Goal: Task Accomplishment & Management: Use online tool/utility

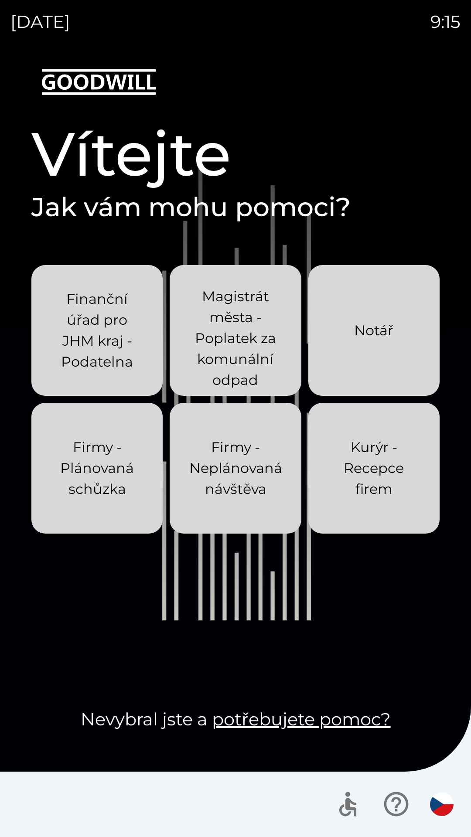
click at [338, 470] on p "Kurýr - Recepce firem" at bounding box center [373, 468] width 89 height 63
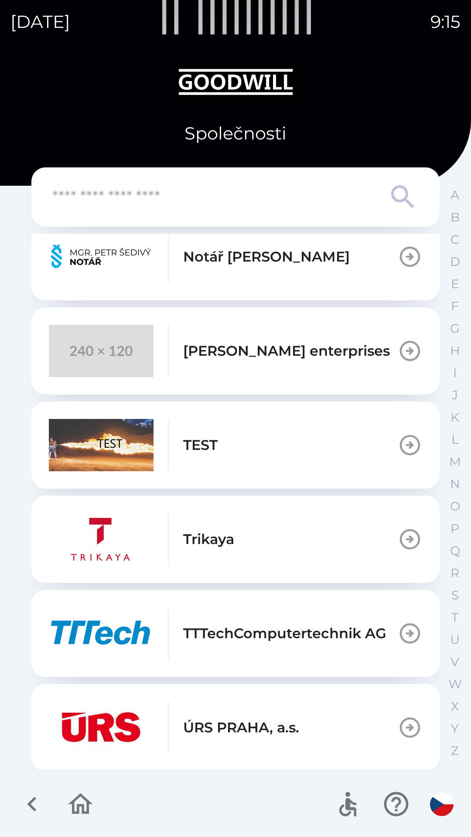
scroll to position [713, 0]
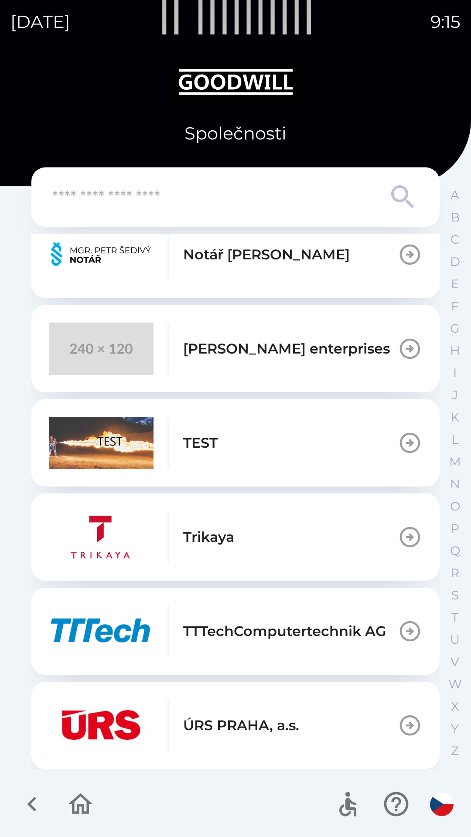
click at [77, 348] on img "button" at bounding box center [101, 349] width 105 height 52
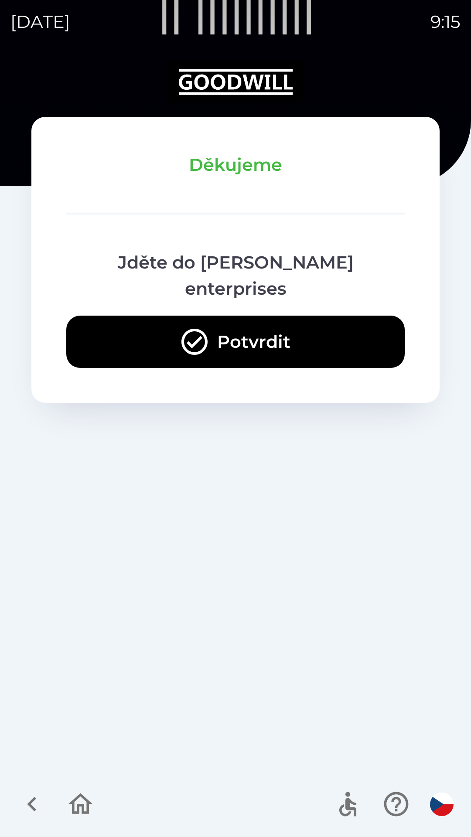
click at [158, 318] on button "Potvrdit" at bounding box center [235, 342] width 338 height 52
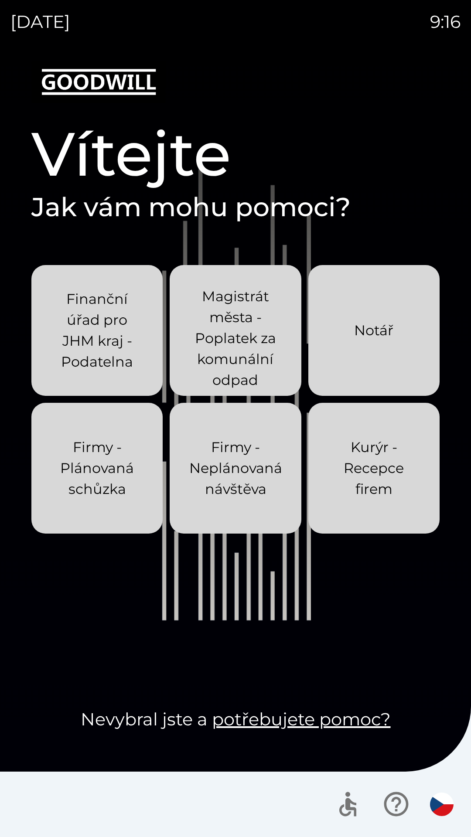
click at [355, 469] on p "Kurýr - Recepce firem" at bounding box center [373, 468] width 89 height 63
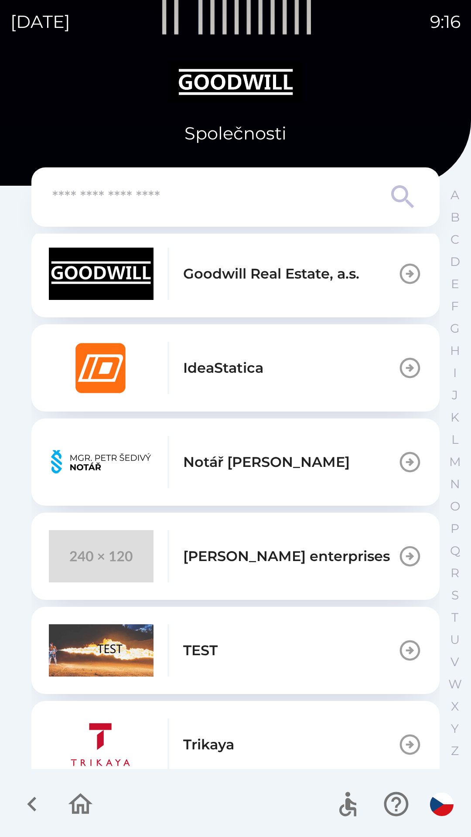
scroll to position [508, 0]
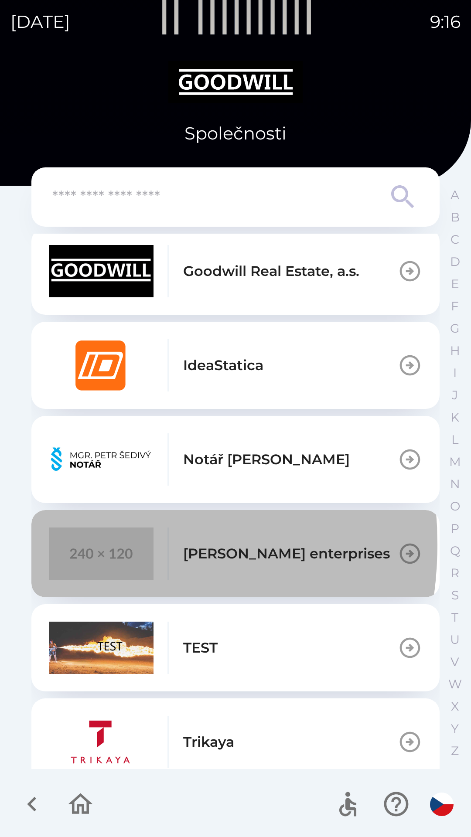
click at [58, 544] on img "button" at bounding box center [101, 554] width 105 height 52
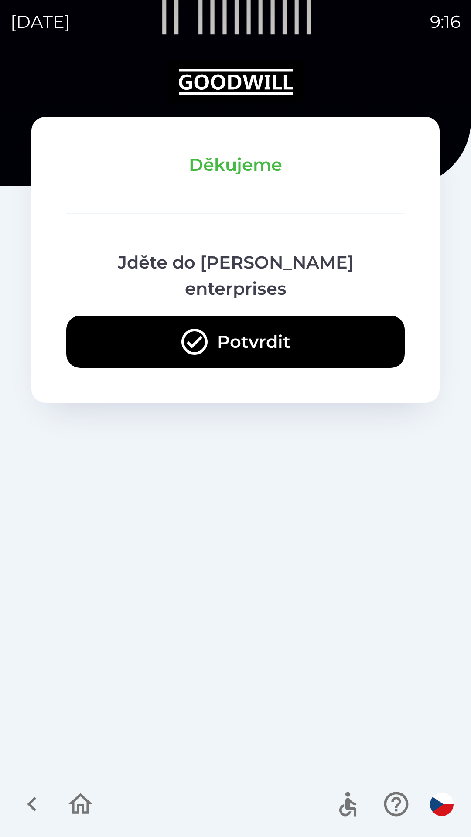
click at [96, 316] on button "Potvrdit" at bounding box center [235, 342] width 338 height 52
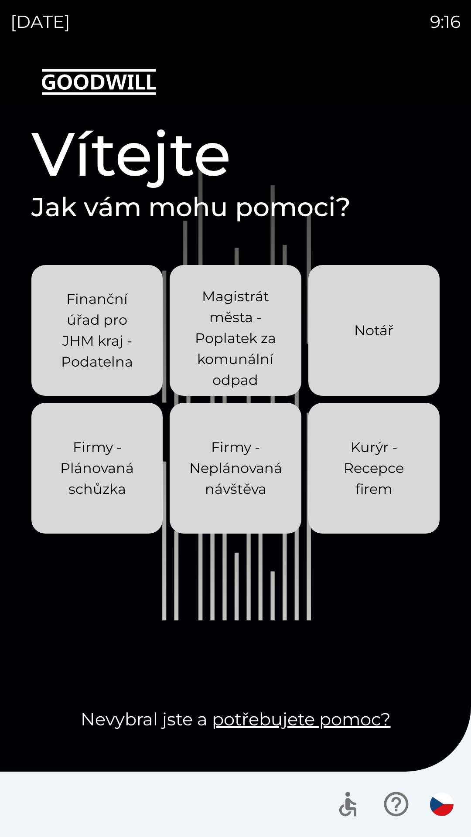
click at [361, 456] on p "Kurýr - Recepce firem" at bounding box center [373, 468] width 89 height 63
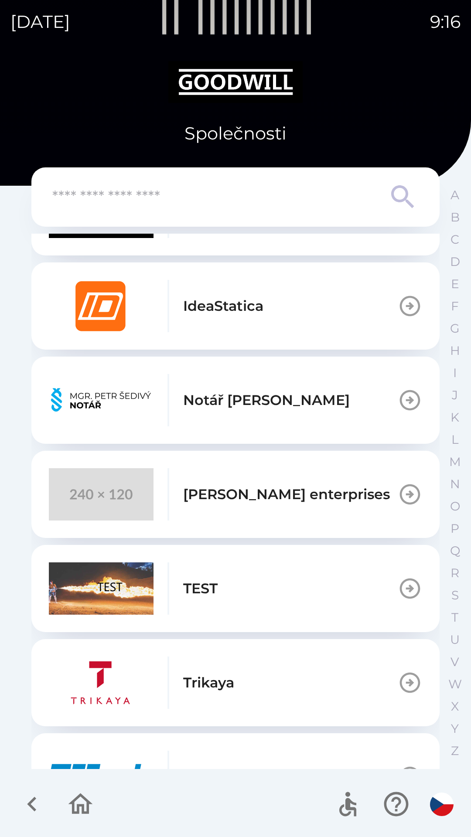
scroll to position [570, 0]
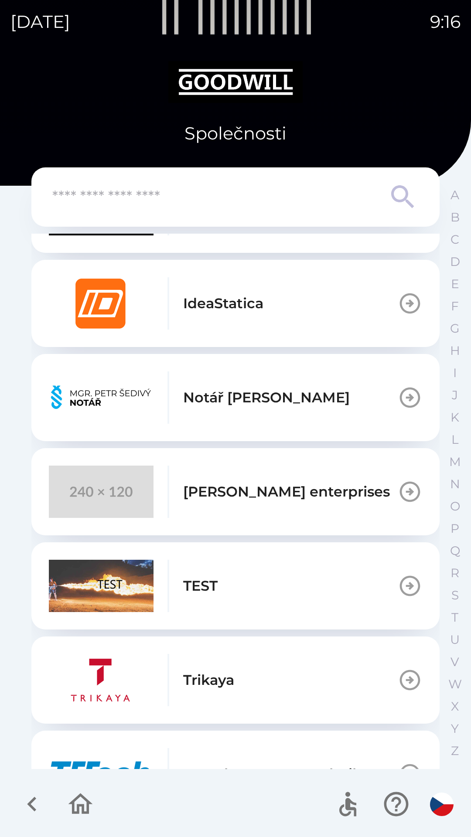
click at [85, 482] on img "button" at bounding box center [101, 492] width 105 height 52
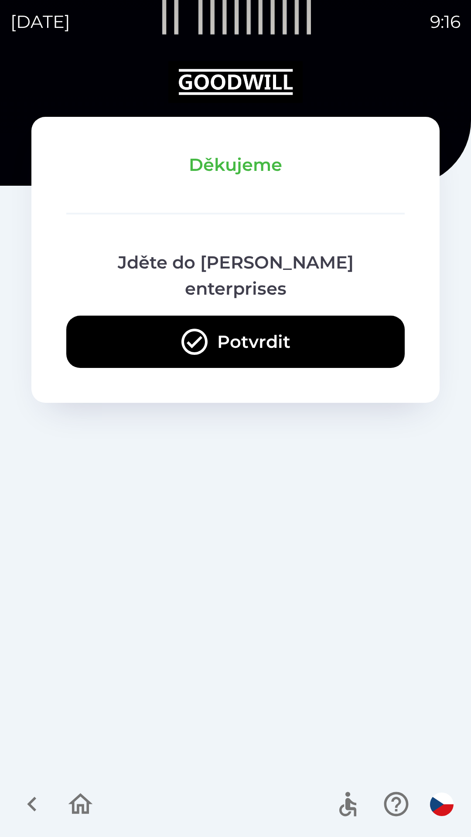
click at [122, 316] on button "Potvrdit" at bounding box center [235, 342] width 338 height 52
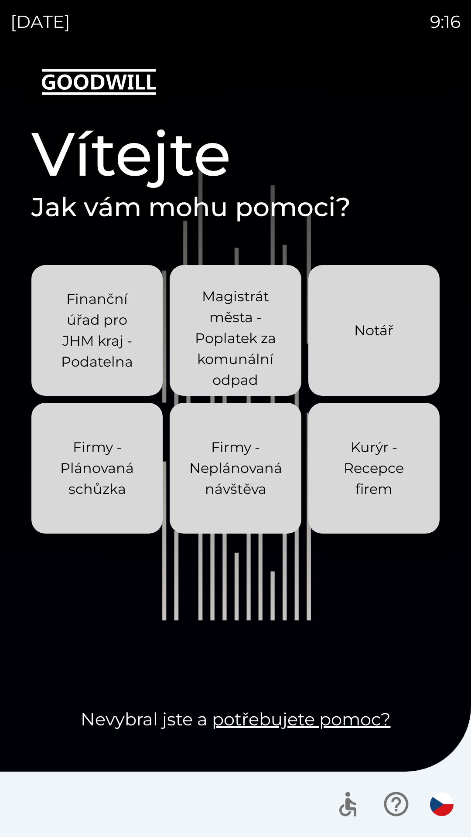
click at [354, 475] on p "Kurýr - Recepce firem" at bounding box center [373, 468] width 89 height 63
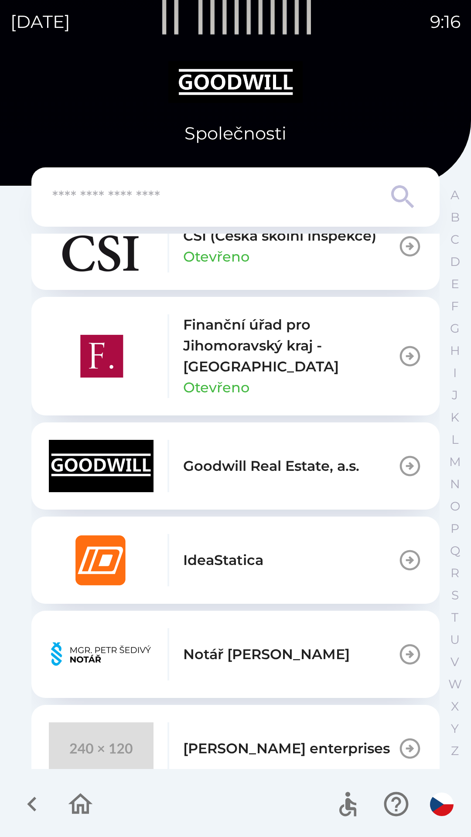
scroll to position [423, 0]
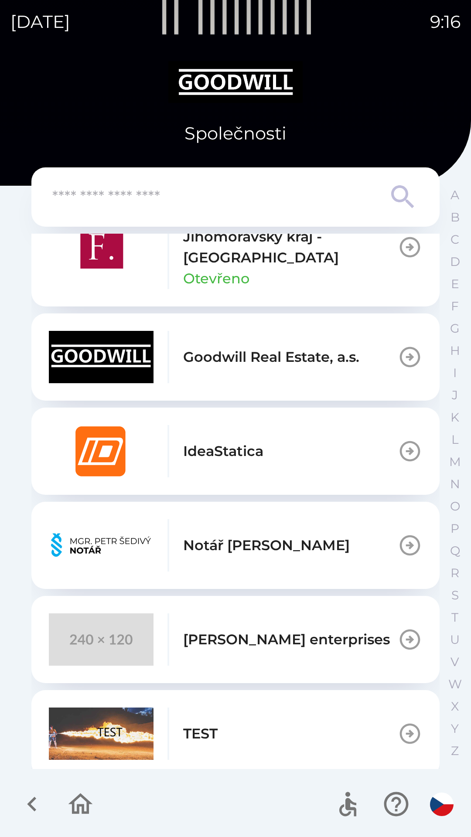
click at [71, 642] on img "button" at bounding box center [101, 640] width 105 height 52
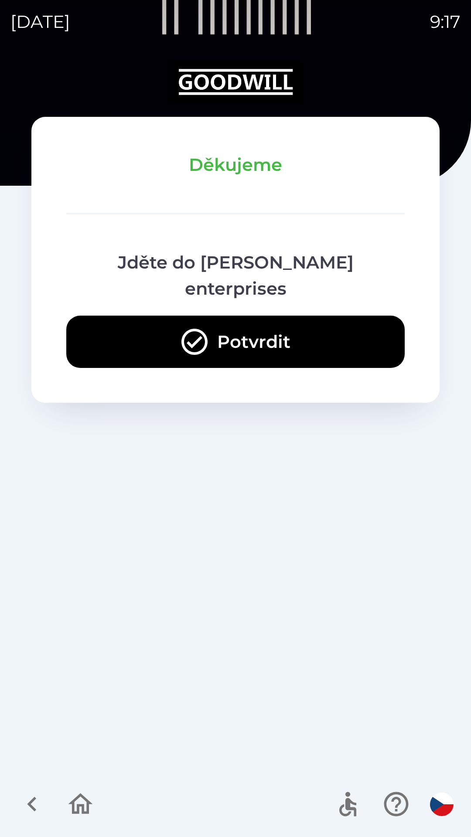
click at [133, 316] on button "Potvrdit" at bounding box center [235, 342] width 338 height 52
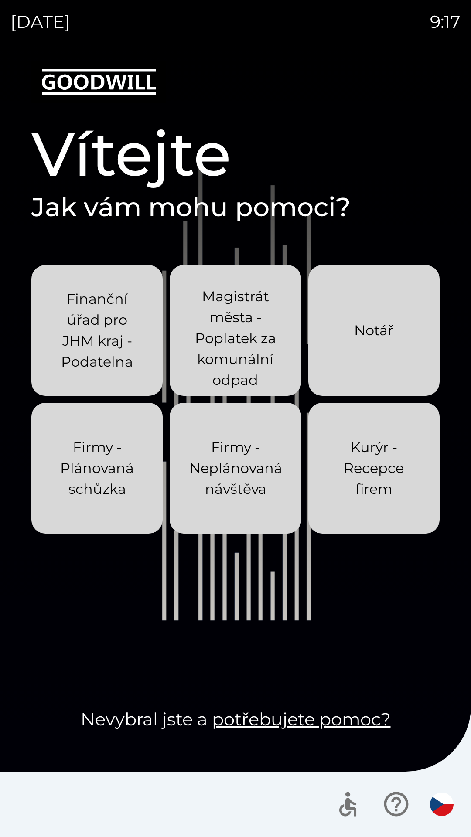
click at [342, 474] on p "Kurýr - Recepce firem" at bounding box center [373, 468] width 89 height 63
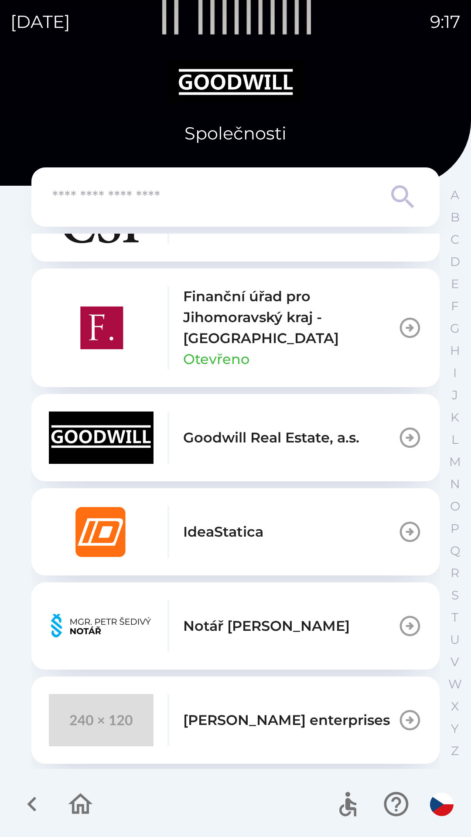
scroll to position [447, 0]
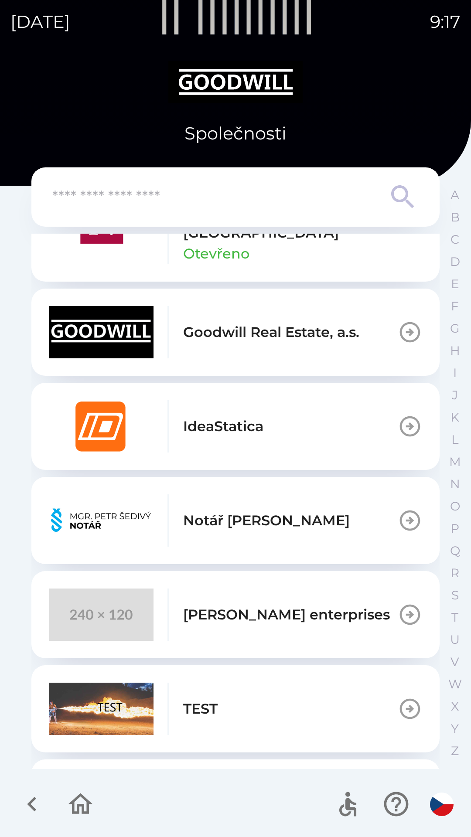
click at [69, 622] on img "button" at bounding box center [101, 615] width 105 height 52
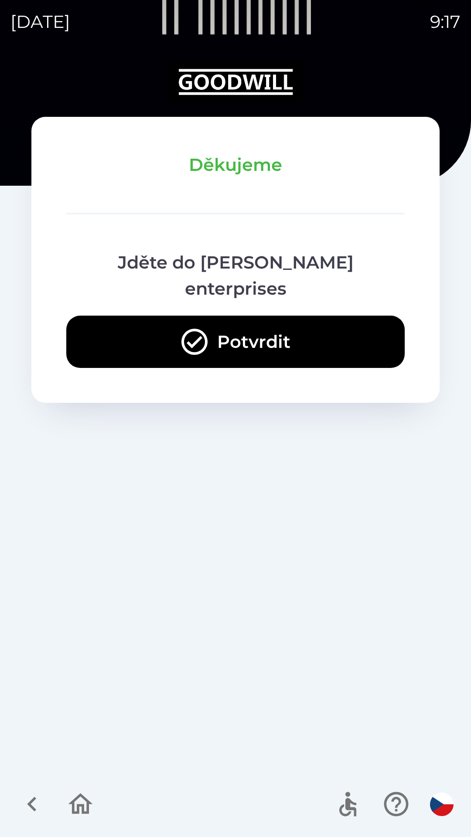
click at [150, 316] on button "Potvrdit" at bounding box center [235, 342] width 338 height 52
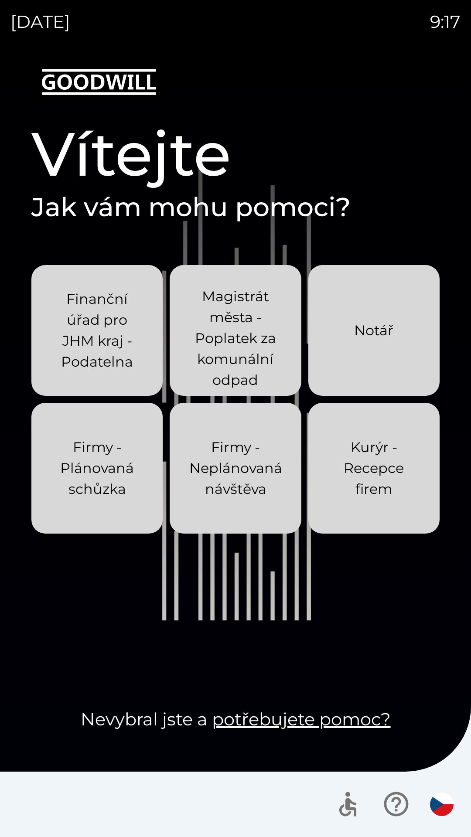
click at [338, 461] on p "Kurýr - Recepce firem" at bounding box center [373, 468] width 89 height 63
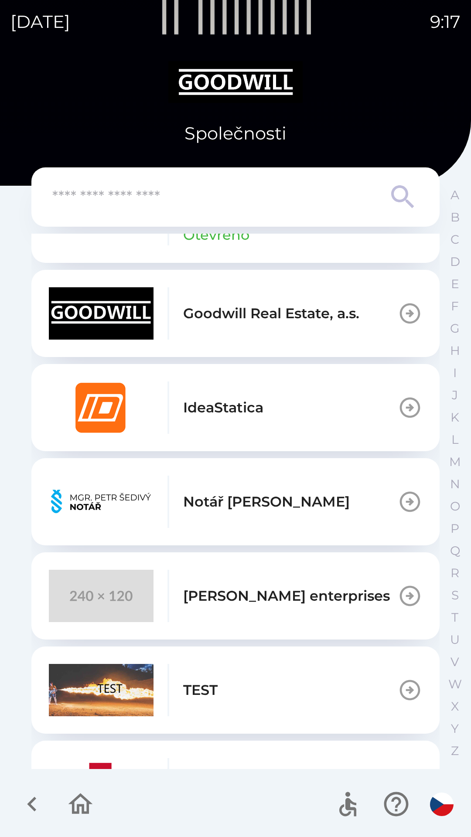
scroll to position [467, 0]
click at [51, 616] on img "button" at bounding box center [101, 596] width 105 height 52
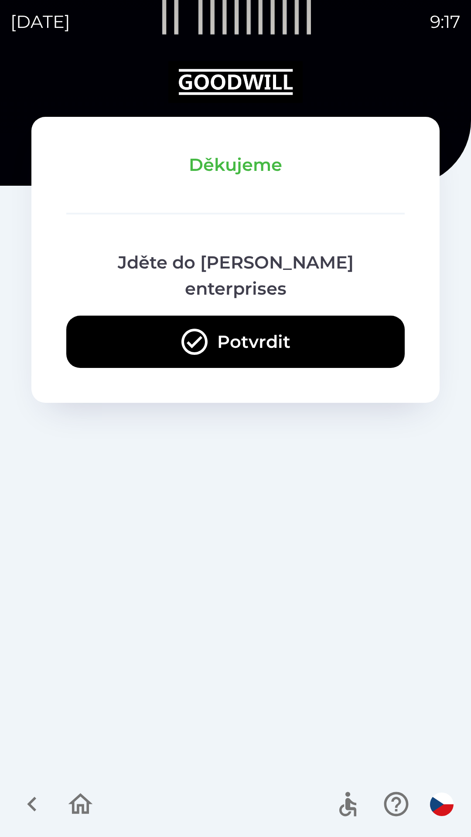
click at [133, 316] on button "Potvrdit" at bounding box center [235, 342] width 338 height 52
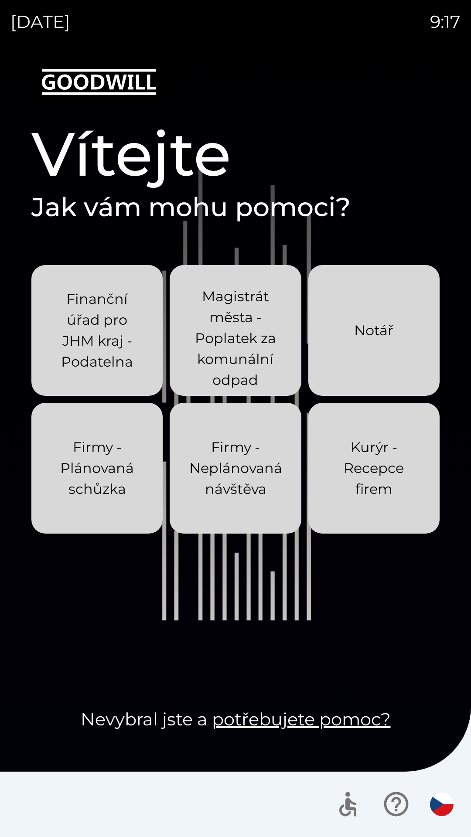
click at [361, 474] on p "Kurýr - Recepce firem" at bounding box center [373, 468] width 89 height 63
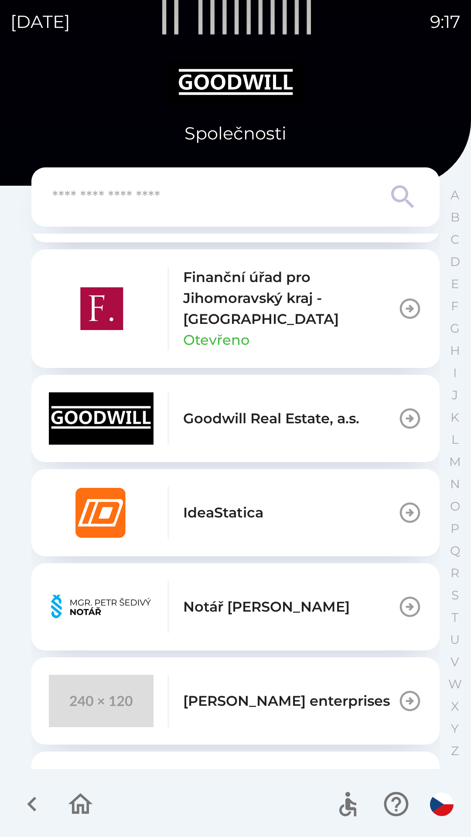
scroll to position [363, 0]
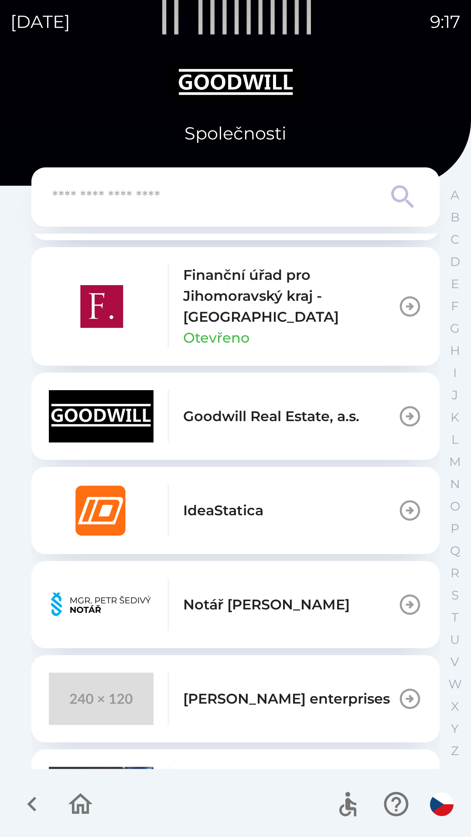
click at [86, 693] on img "button" at bounding box center [101, 699] width 105 height 52
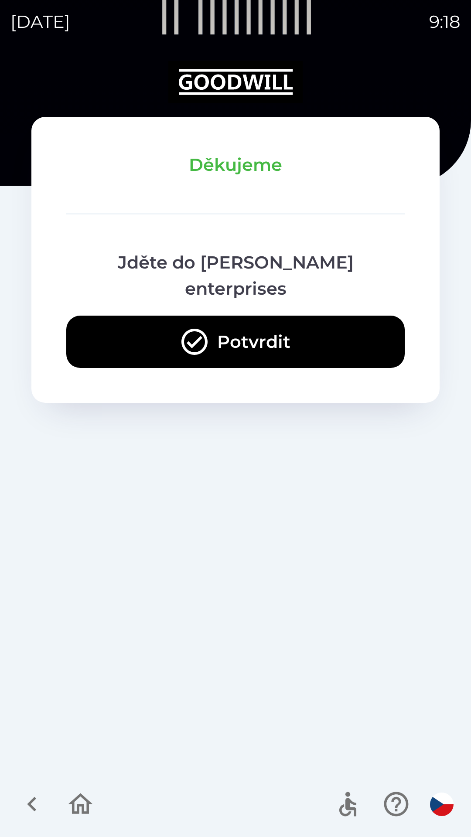
click at [130, 316] on button "Potvrdit" at bounding box center [235, 342] width 338 height 52
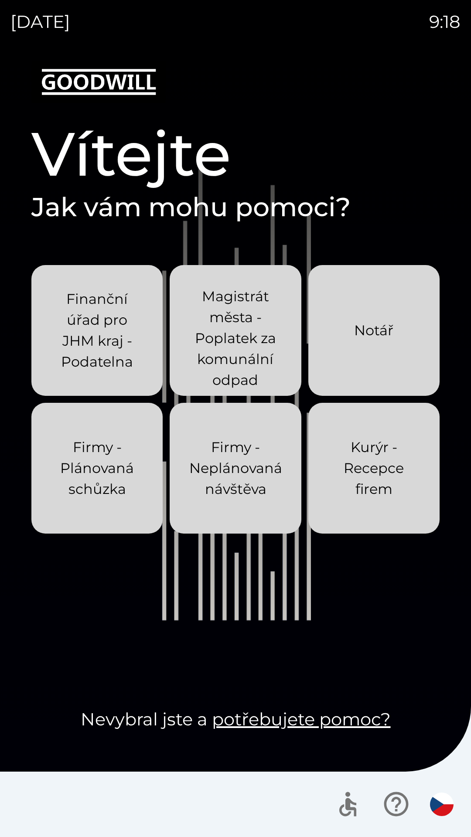
click at [343, 457] on p "Kurýr - Recepce firem" at bounding box center [373, 468] width 89 height 63
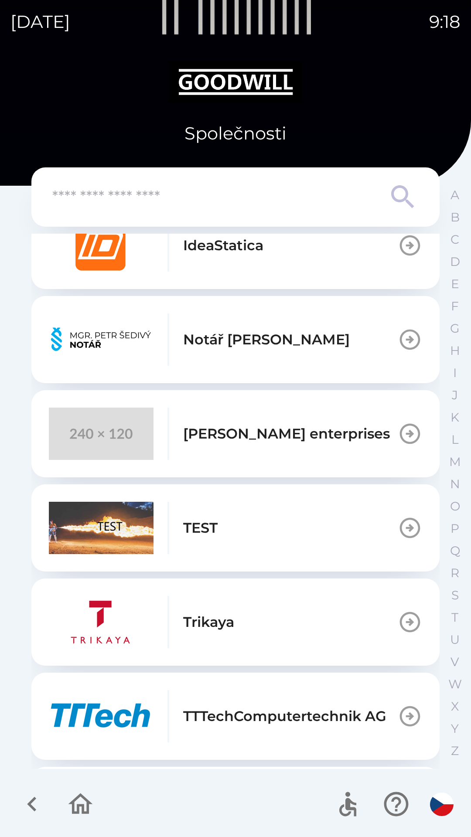
scroll to position [713, 0]
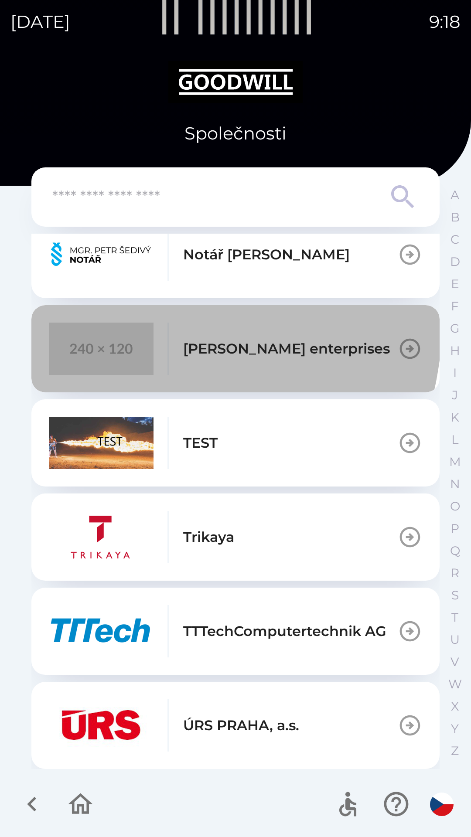
click at [126, 320] on button "Stepan Vrany enterprises" at bounding box center [235, 348] width 408 height 87
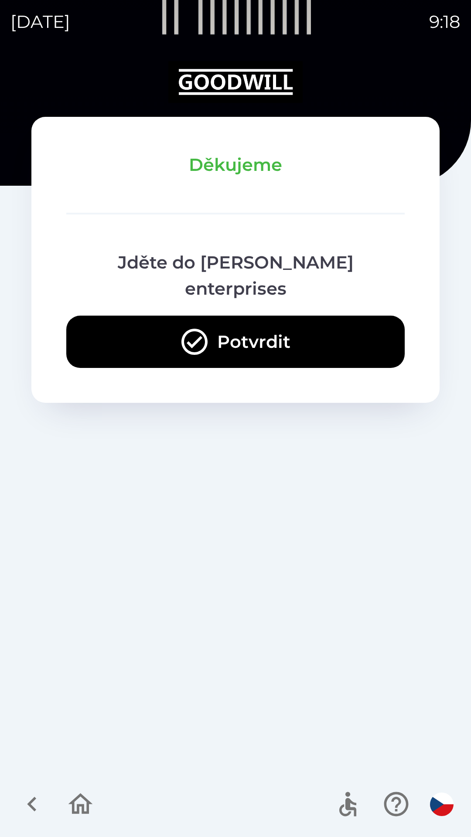
click at [165, 316] on button "Potvrdit" at bounding box center [235, 342] width 338 height 52
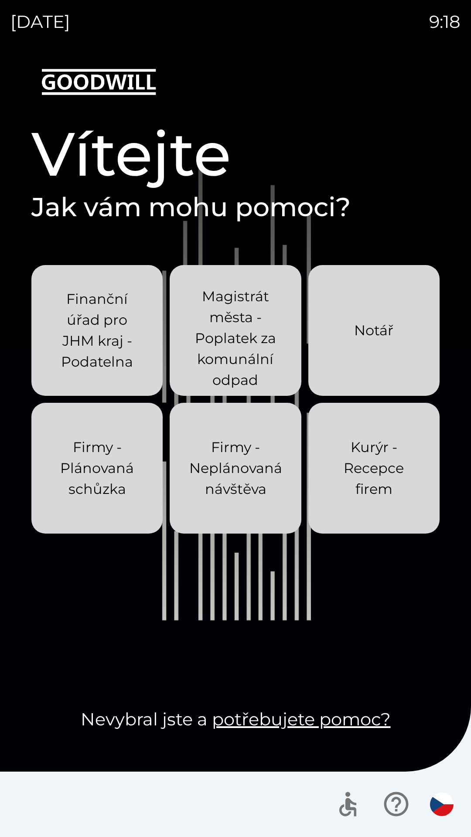
click at [361, 463] on p "Kurýr - Recepce firem" at bounding box center [373, 468] width 89 height 63
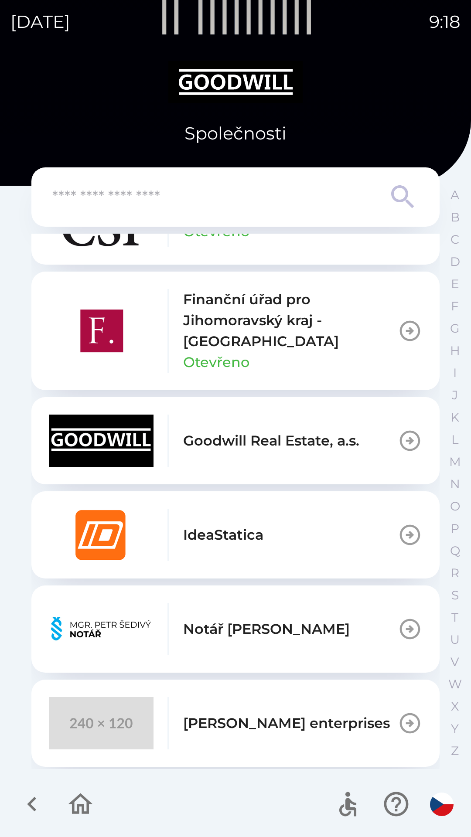
scroll to position [354, 0]
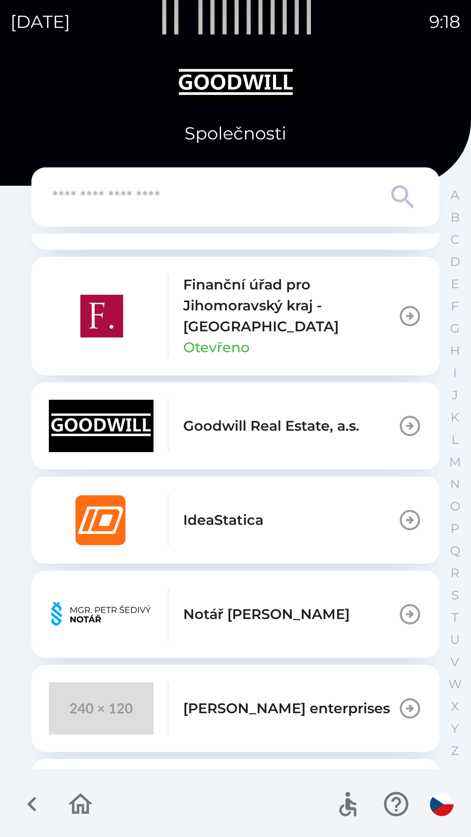
click at [103, 710] on img "button" at bounding box center [101, 708] width 105 height 52
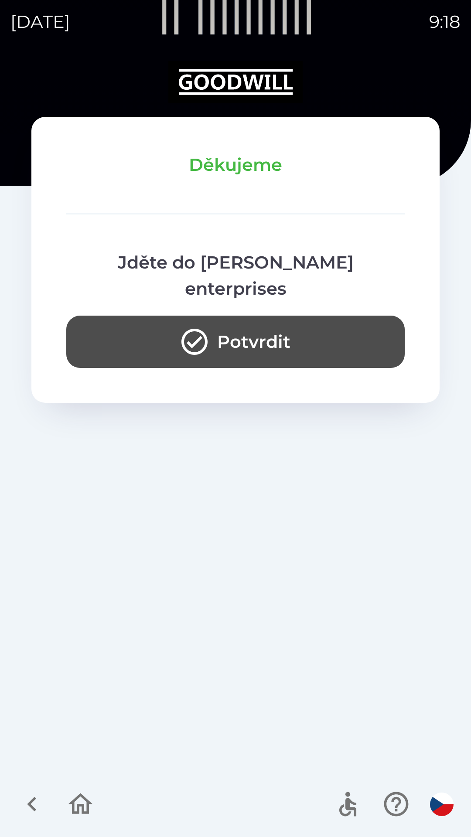
click at [158, 316] on button "Potvrdit" at bounding box center [235, 342] width 338 height 52
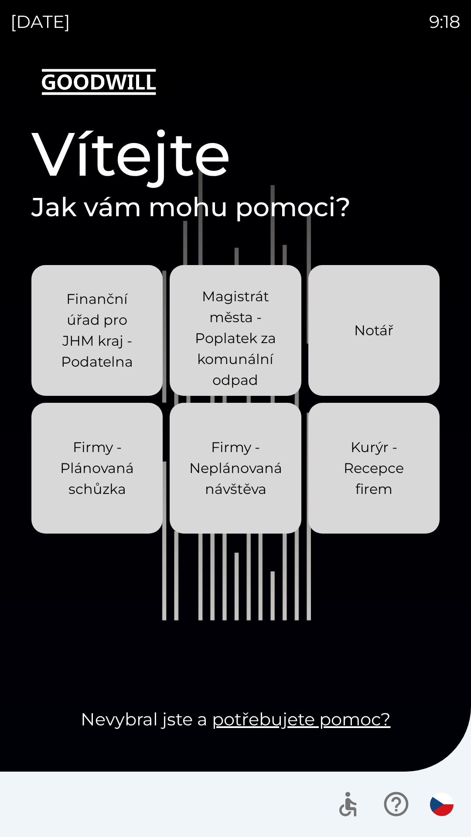
click at [359, 453] on p "Kurýr - Recepce firem" at bounding box center [373, 468] width 89 height 63
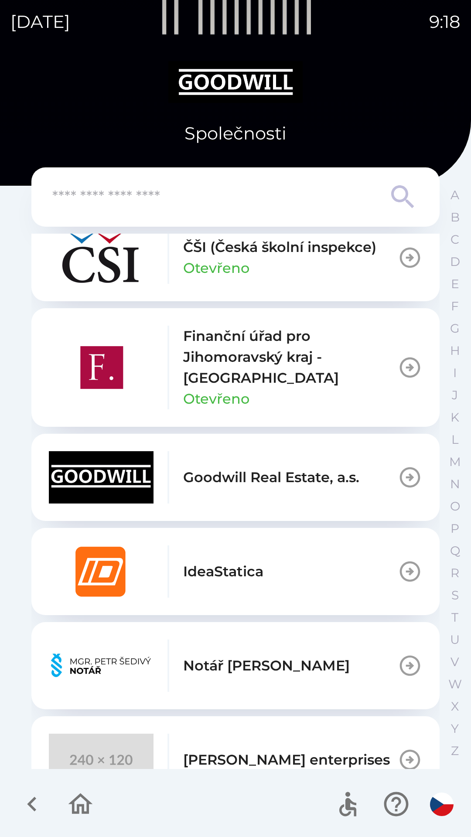
scroll to position [328, 0]
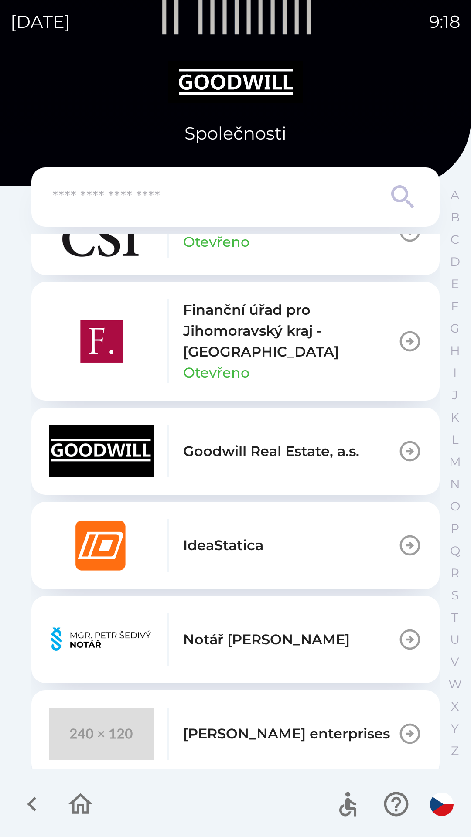
click at [121, 729] on img "button" at bounding box center [101, 734] width 105 height 52
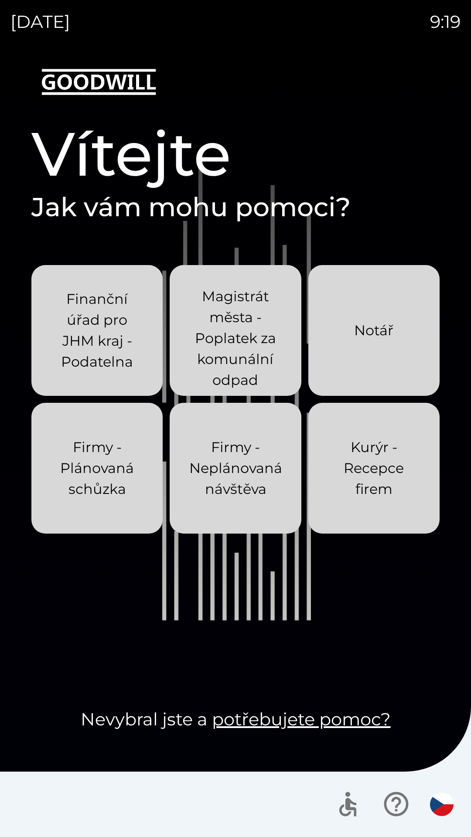
click at [382, 487] on p "Kurýr - Recepce firem" at bounding box center [373, 468] width 89 height 63
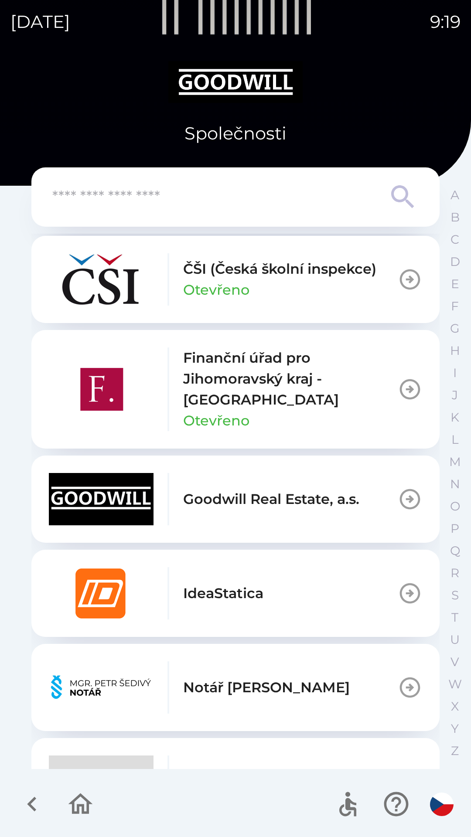
scroll to position [360, 0]
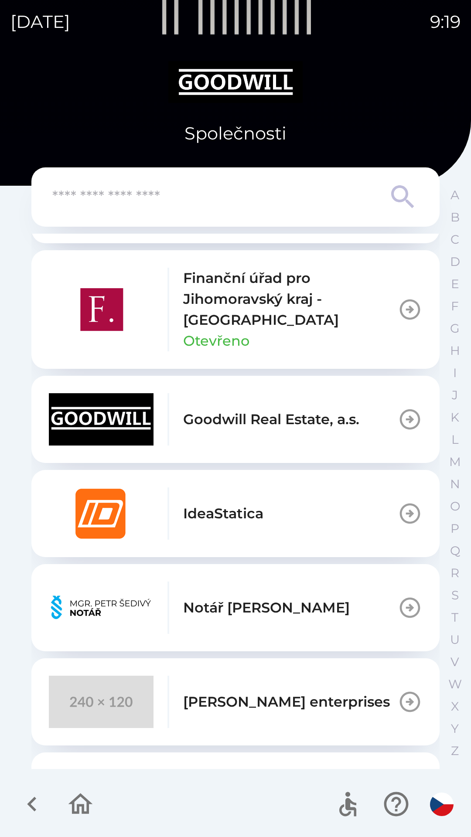
click at [112, 711] on img "button" at bounding box center [101, 702] width 105 height 52
